Goal: Information Seeking & Learning: Learn about a topic

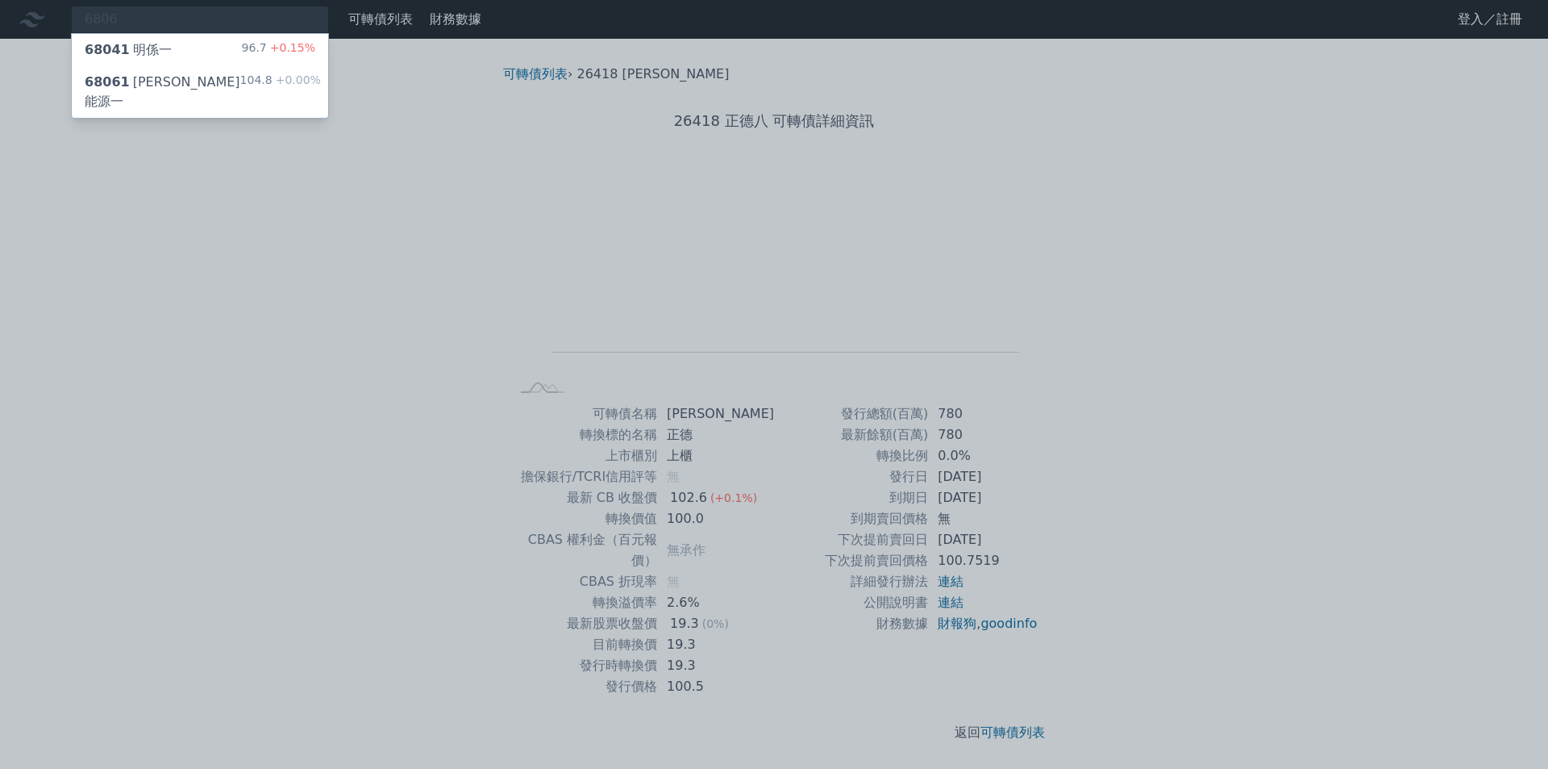
type input "6806"
click at [147, 74] on div "68061 [PERSON_NAME]能源一" at bounding box center [163, 92] width 156 height 39
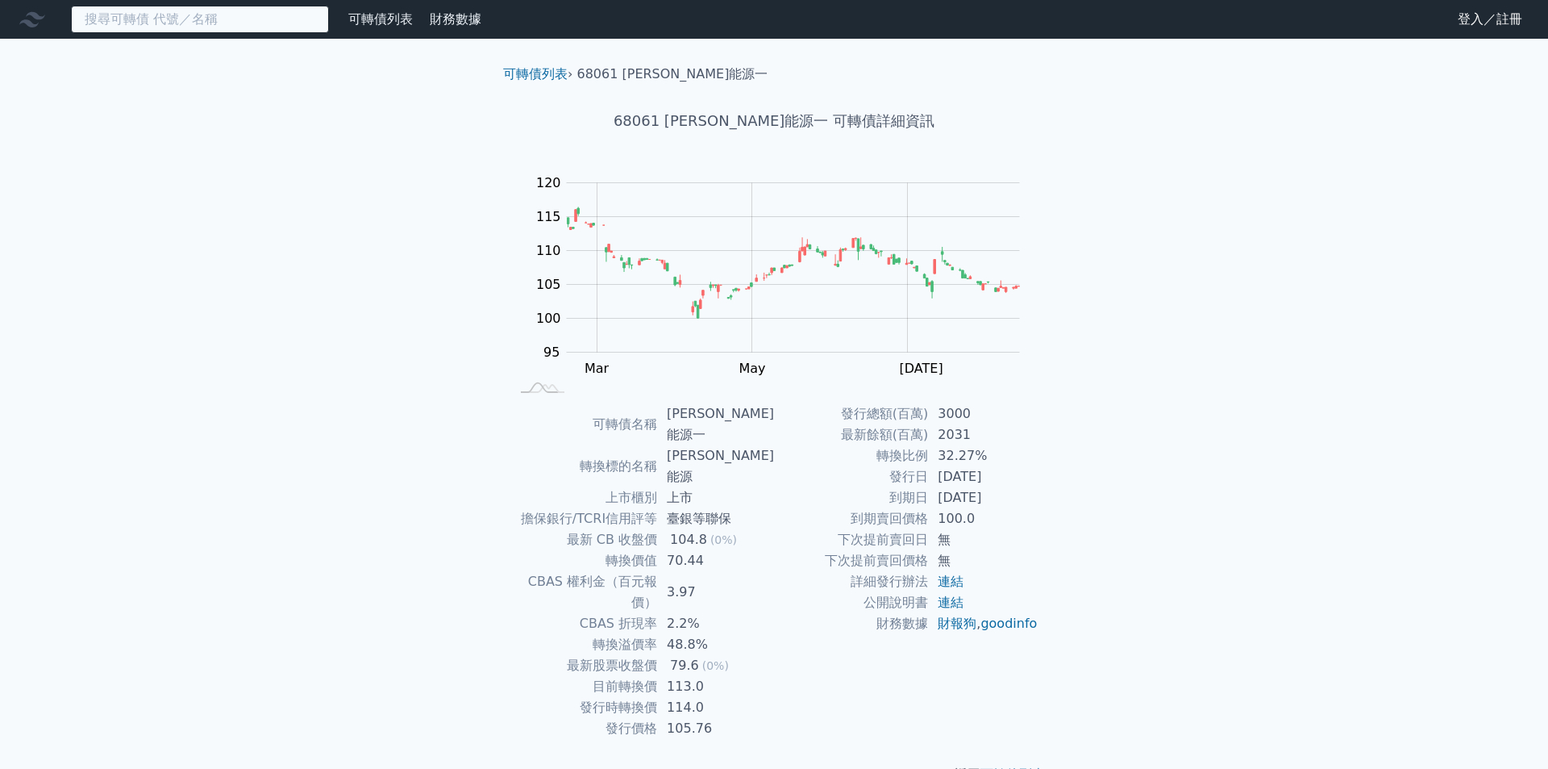
click at [142, 17] on input at bounding box center [200, 19] width 258 height 27
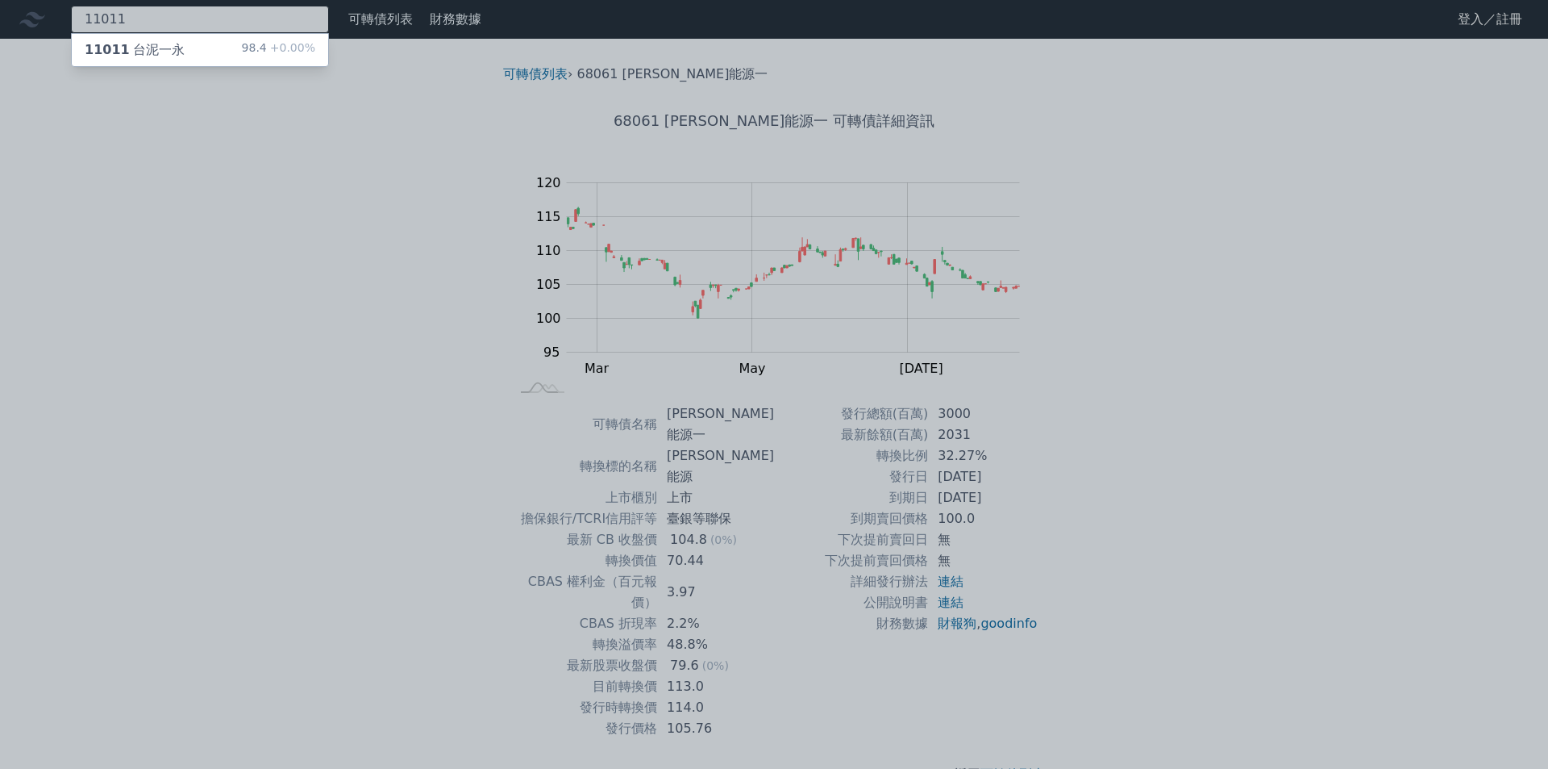
type input "11011"
click at [134, 46] on div "11011 台泥一永" at bounding box center [135, 49] width 100 height 19
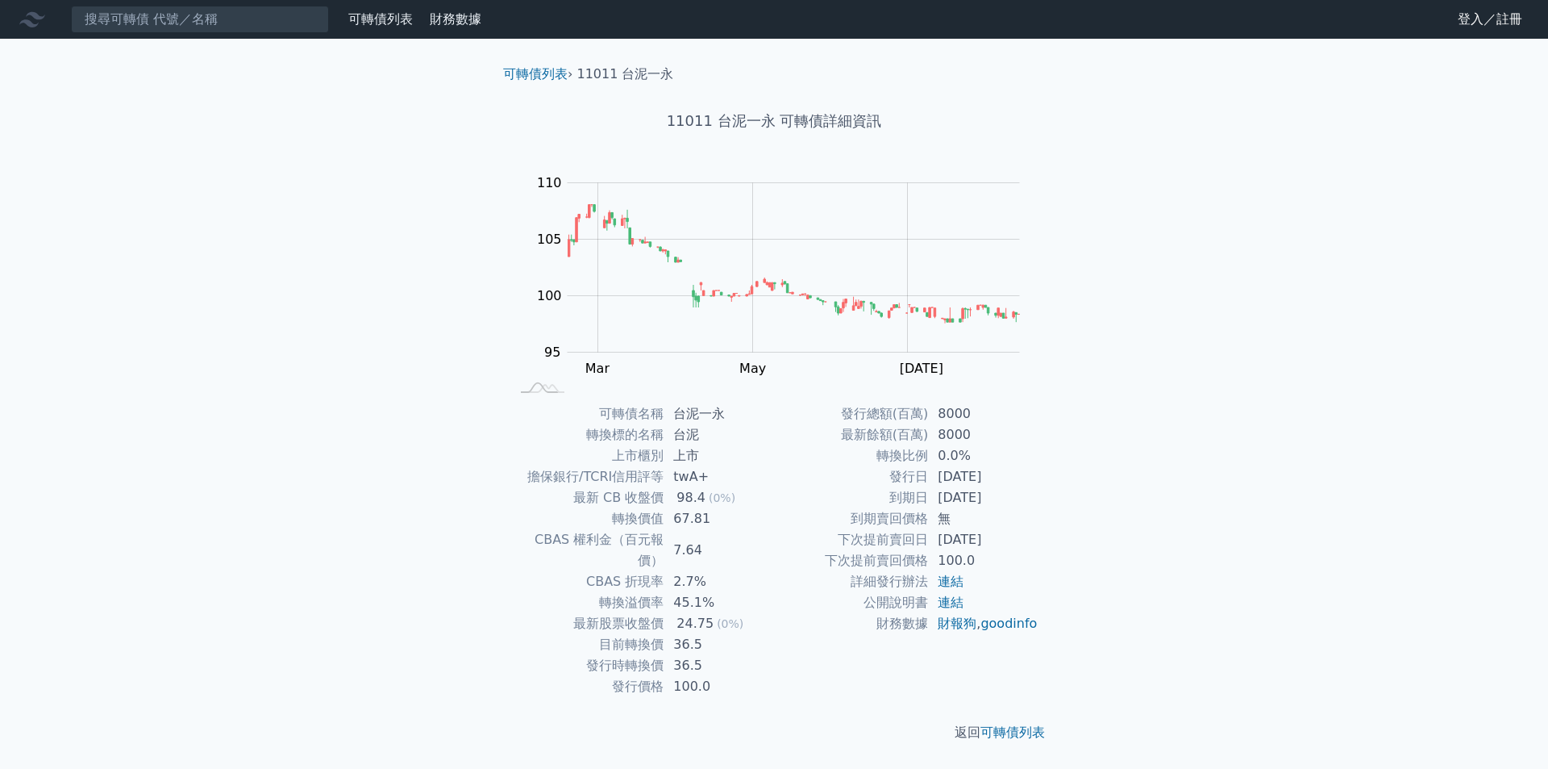
click at [381, 14] on link "可轉債列表" at bounding box center [380, 18] width 65 height 15
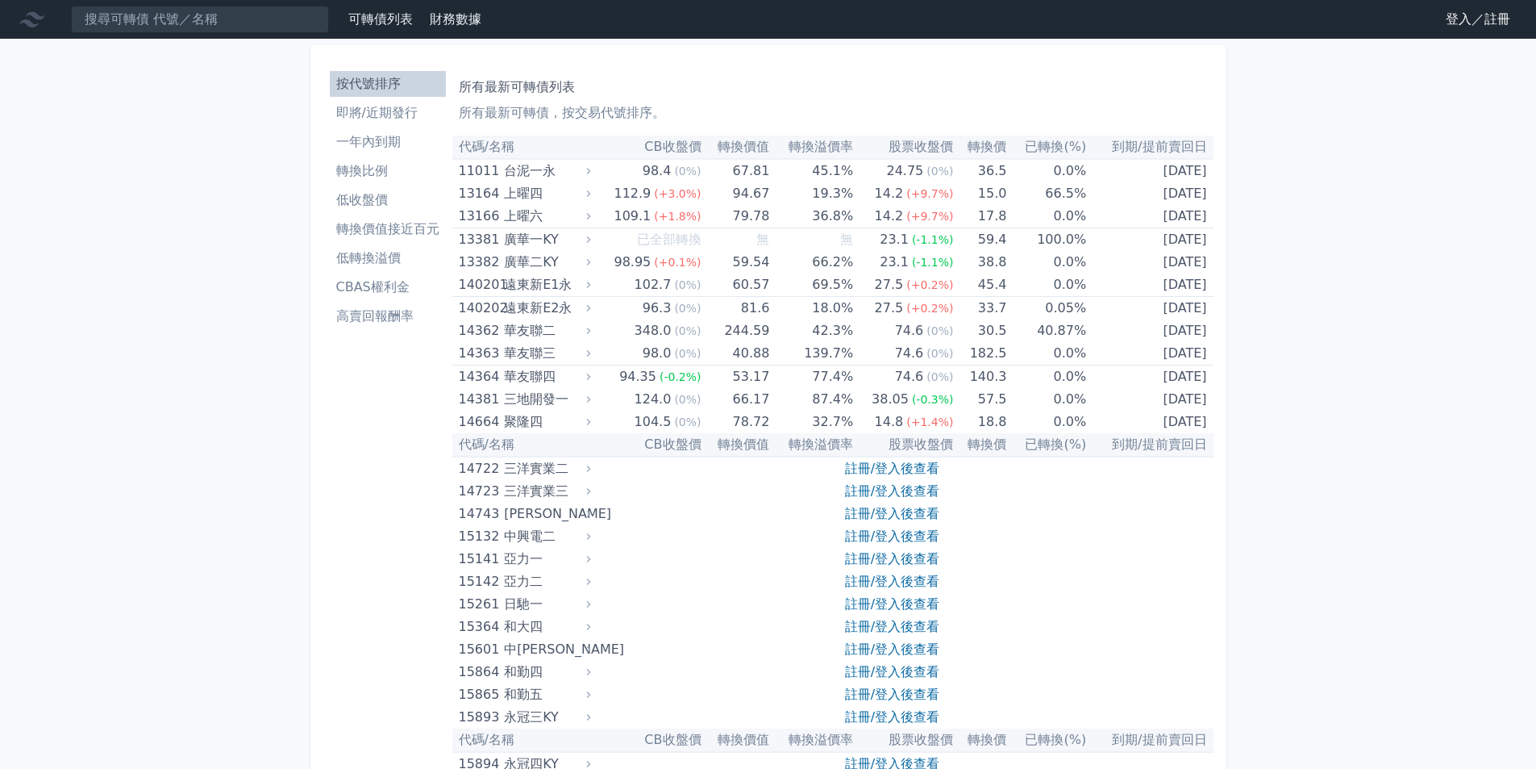
click at [368, 312] on li "高賣回報酬率" at bounding box center [388, 315] width 116 height 19
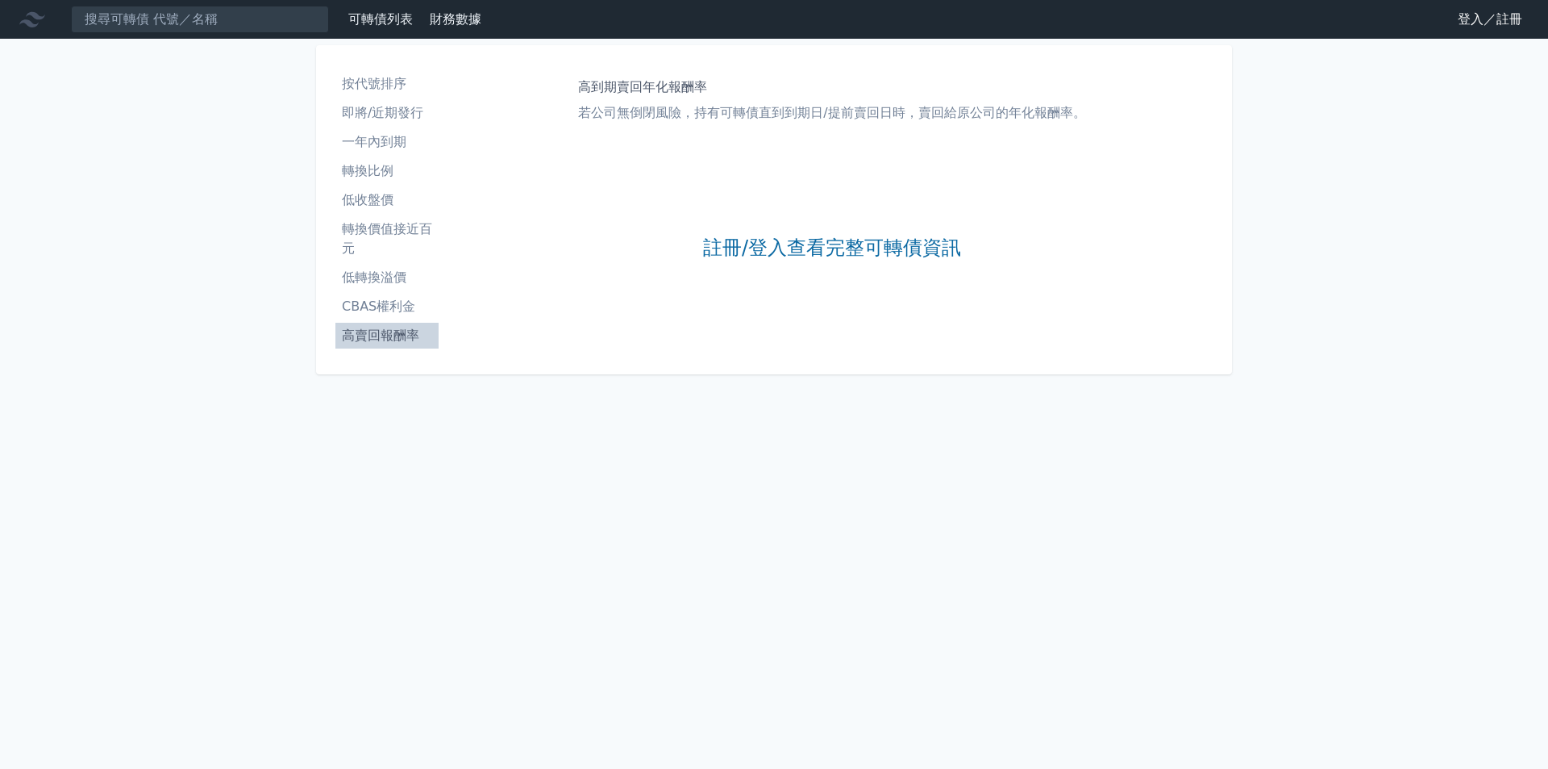
click at [1477, 15] on link "登入／註冊" at bounding box center [1490, 19] width 90 height 26
click at [369, 299] on li "CBAS權利金" at bounding box center [386, 306] width 103 height 19
click at [365, 188] on link "低收盤價" at bounding box center [386, 200] width 103 height 26
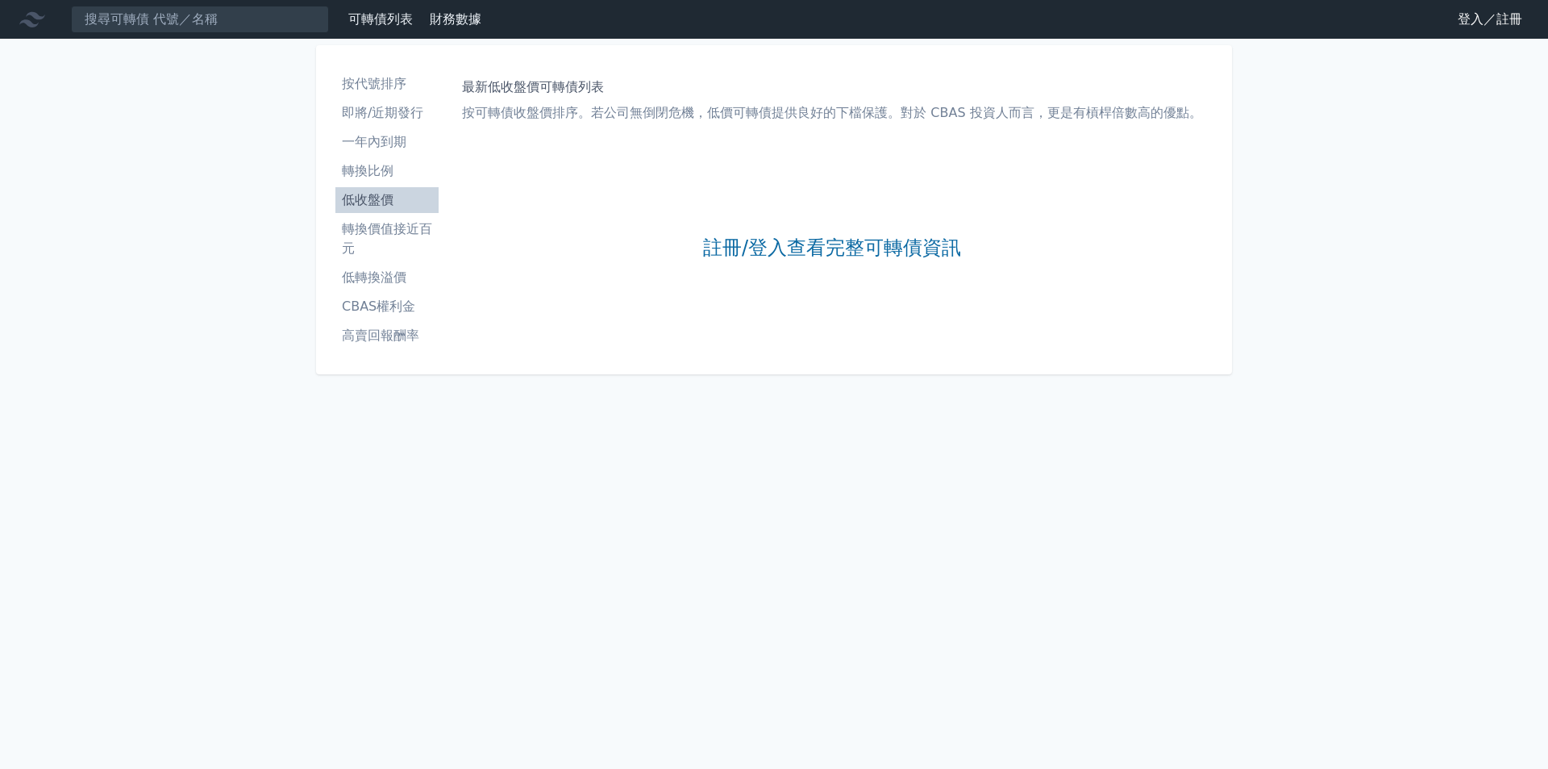
click at [382, 77] on li "按代號排序" at bounding box center [386, 83] width 103 height 19
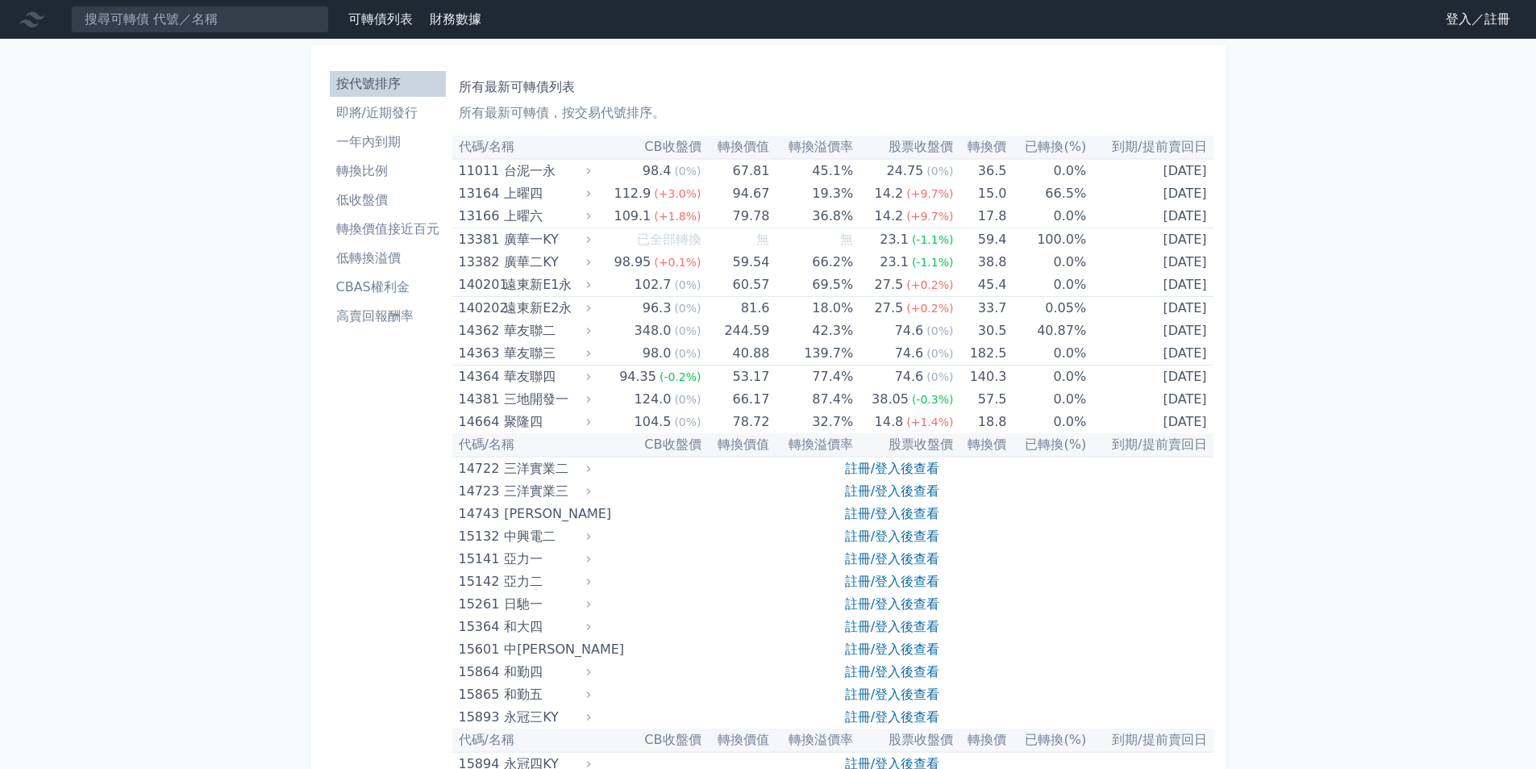
click at [371, 117] on li "即將/近期發行" at bounding box center [388, 112] width 116 height 19
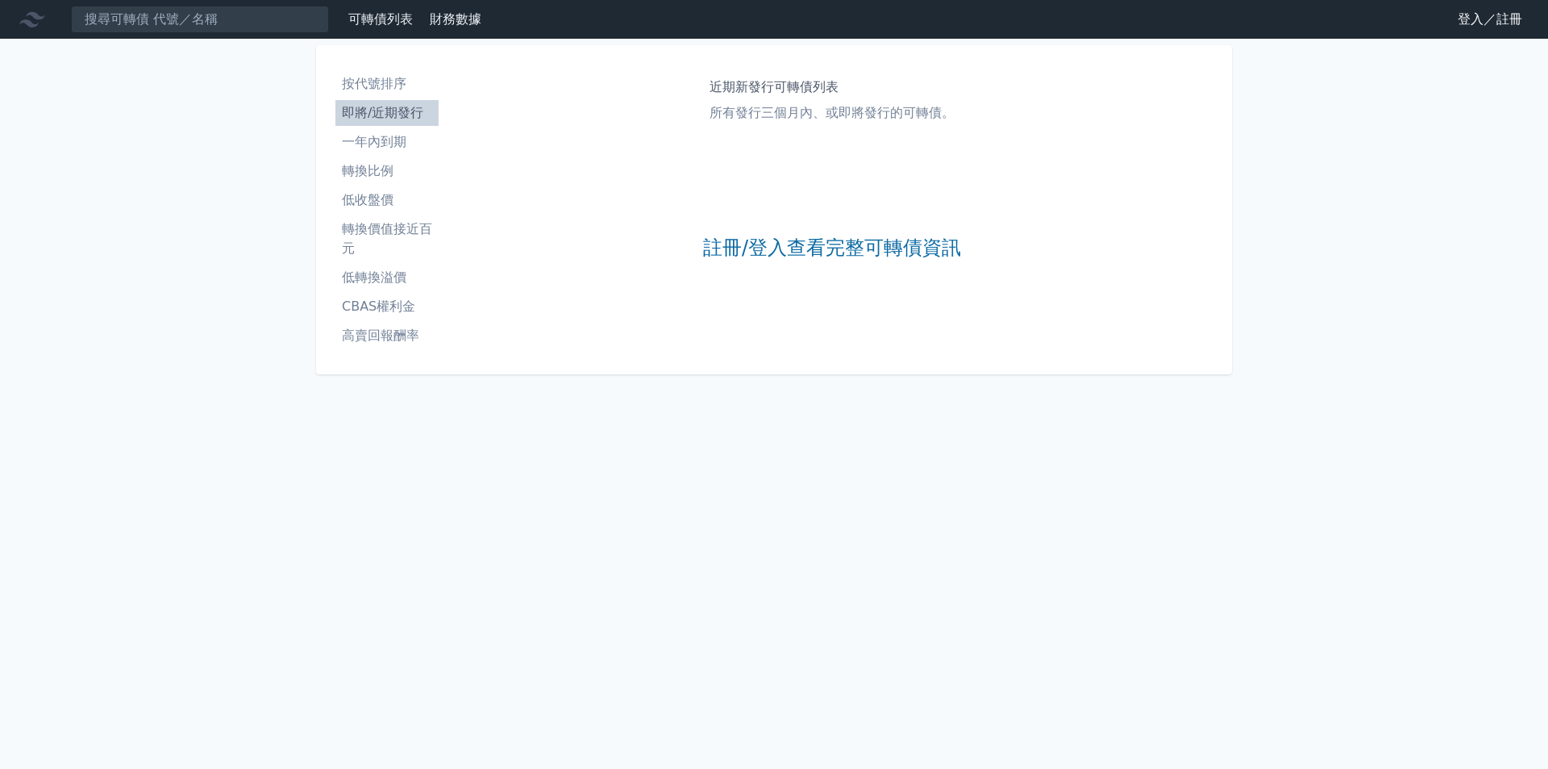
click at [371, 140] on li "一年內到期" at bounding box center [386, 141] width 103 height 19
